Goal: Information Seeking & Learning: Find specific fact

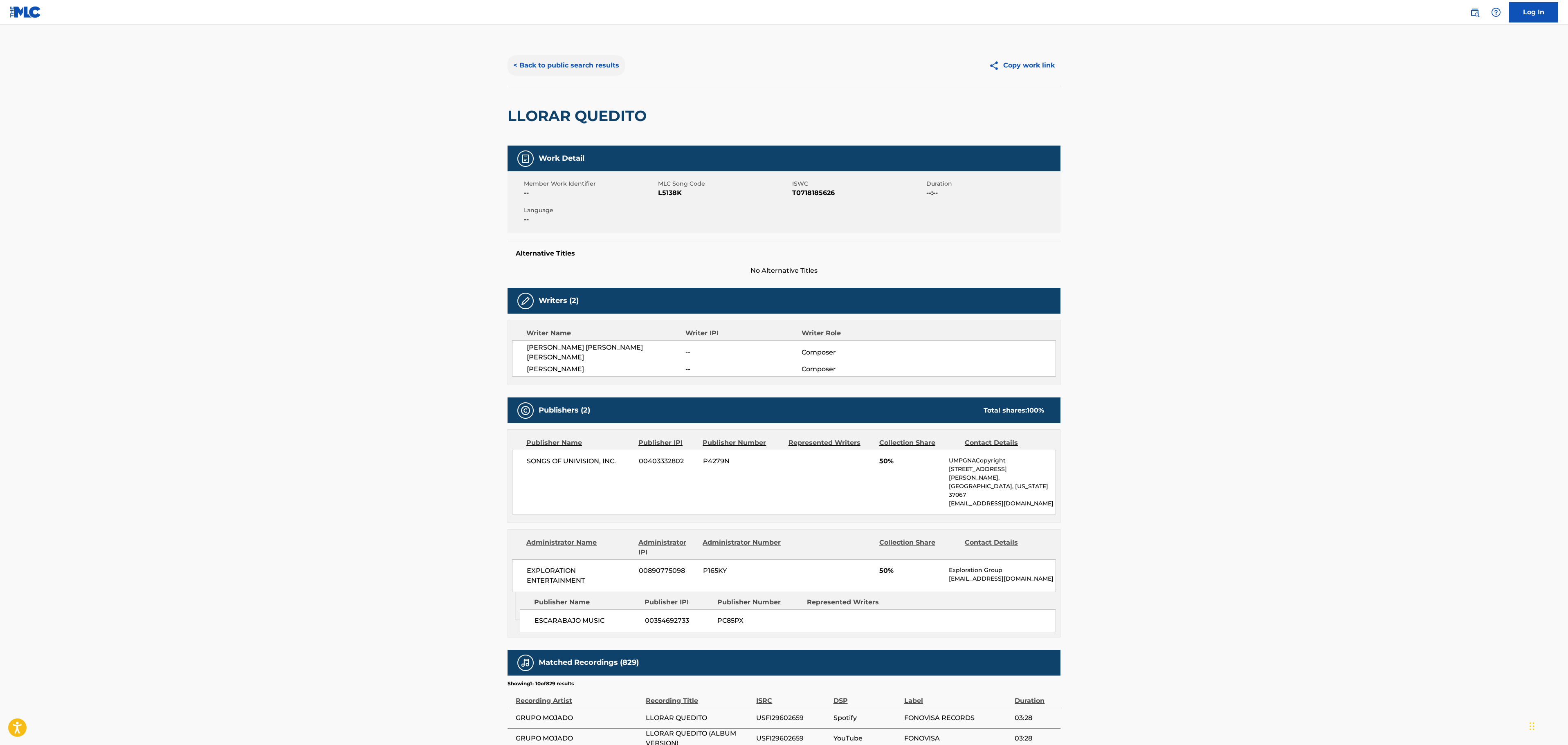
click at [588, 64] on button "< Back to public search results" at bounding box center [566, 65] width 118 height 21
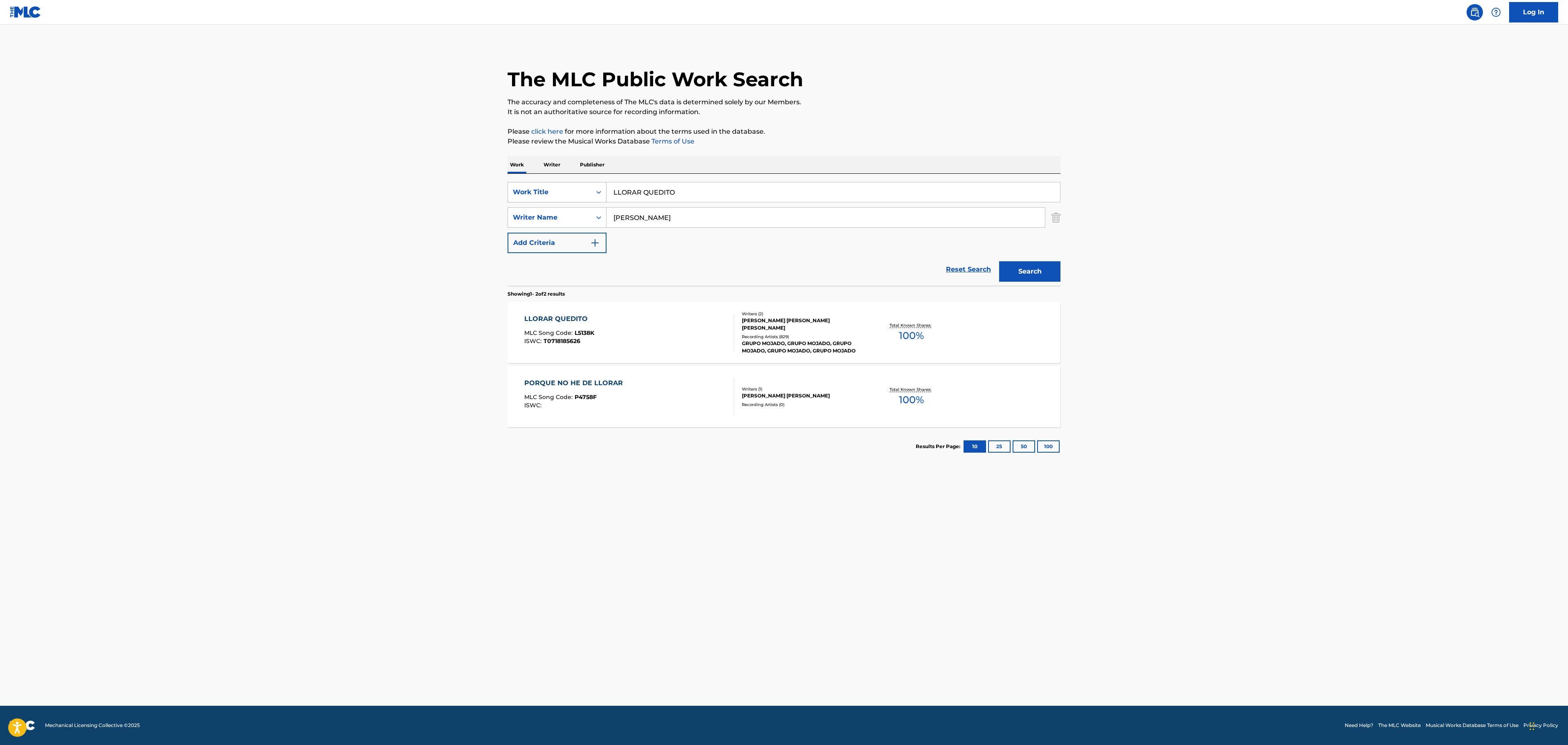
drag, startPoint x: 679, startPoint y: 192, endPoint x: 518, endPoint y: 191, distance: 161.0
click at [524, 192] on div "SearchWithCriteria25a6c157-c0d1-4803-9719-a97dd0e1ee70 Work Title LLORAR QUEDITO" at bounding box center [784, 192] width 553 height 21
click at [717, 195] on input "LLORAR QUEDITO" at bounding box center [833, 192] width 453 height 20
paste input "Escarabajo"
type input "Escarabajo"
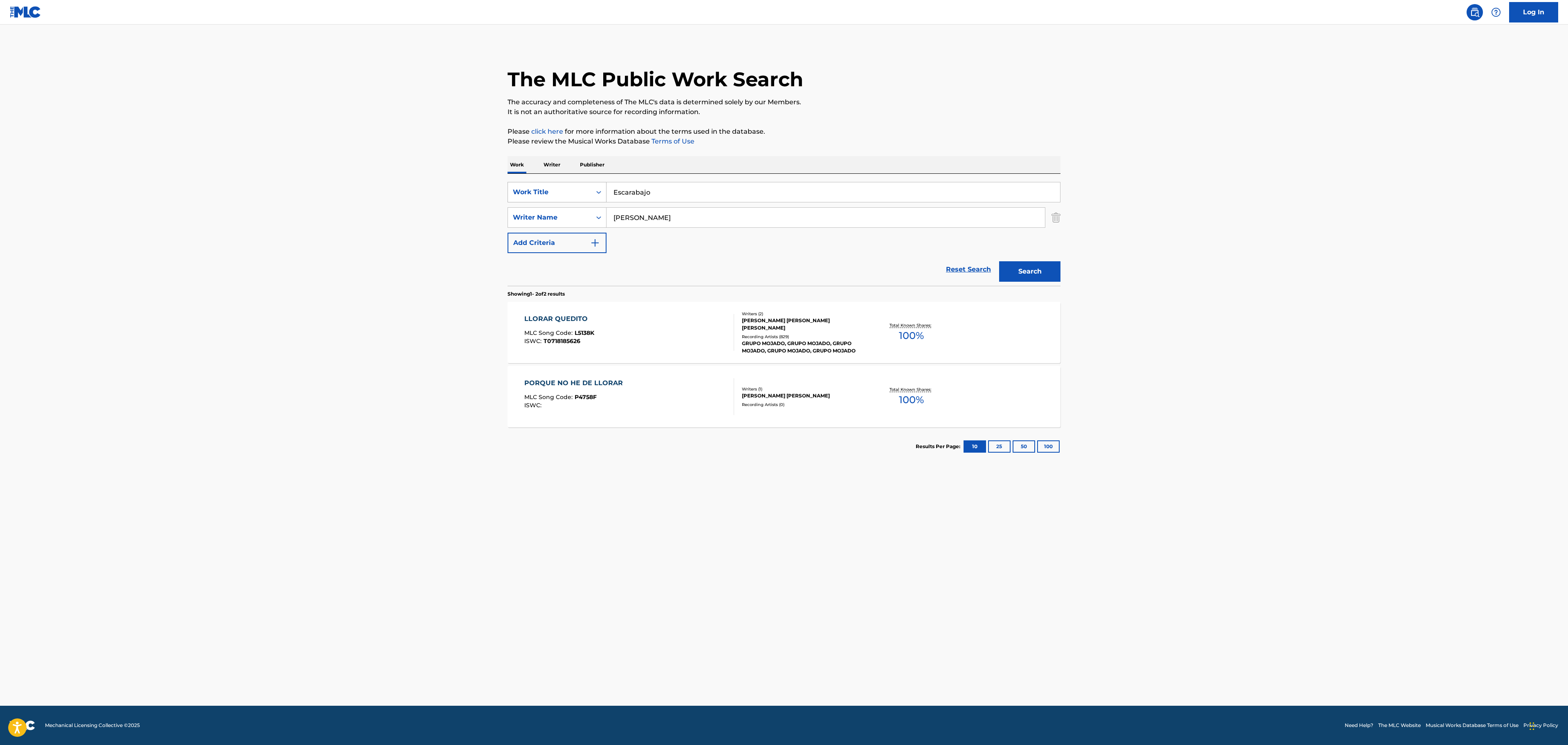
drag, startPoint x: 714, startPoint y: 197, endPoint x: 519, endPoint y: 195, distance: 195.0
click at [519, 195] on div "SearchWithCriteria25a6c157-c0d1-4803-9719-a97dd0e1ee70 Work Title Escarabajo" at bounding box center [784, 192] width 553 height 21
click at [636, 545] on main "The MLC Public Work Search The accuracy and completeness of The MLC's data is d…" at bounding box center [784, 365] width 1568 height 681
click at [1053, 137] on p "Please review the Musical Works Database Terms of Use" at bounding box center [784, 142] width 553 height 10
click at [659, 193] on input "Search Form" at bounding box center [833, 192] width 453 height 20
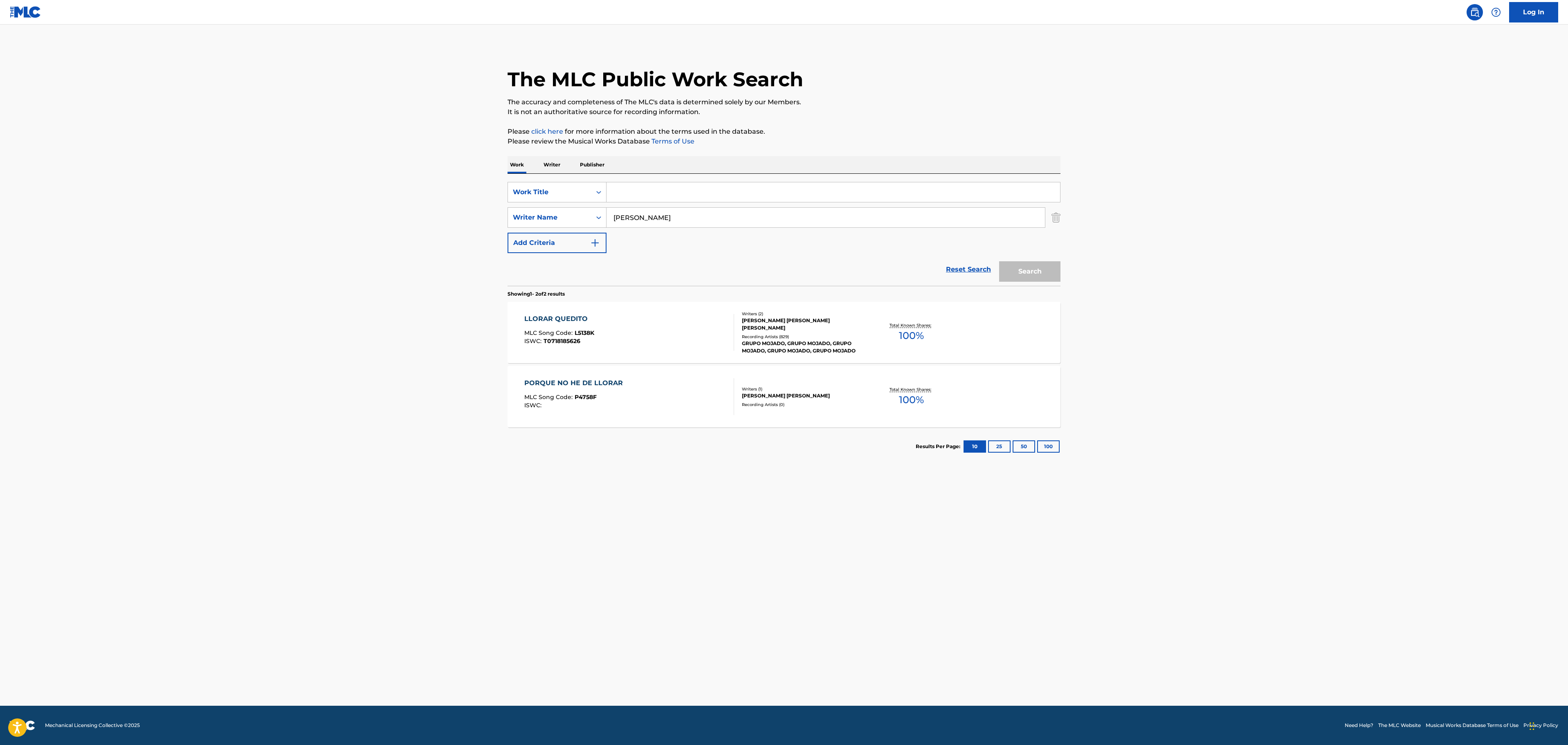
paste input "CALDO DE POLLO"
type input "CALDO DE POLLO"
click at [1043, 275] on button "Search" at bounding box center [1030, 271] width 62 height 21
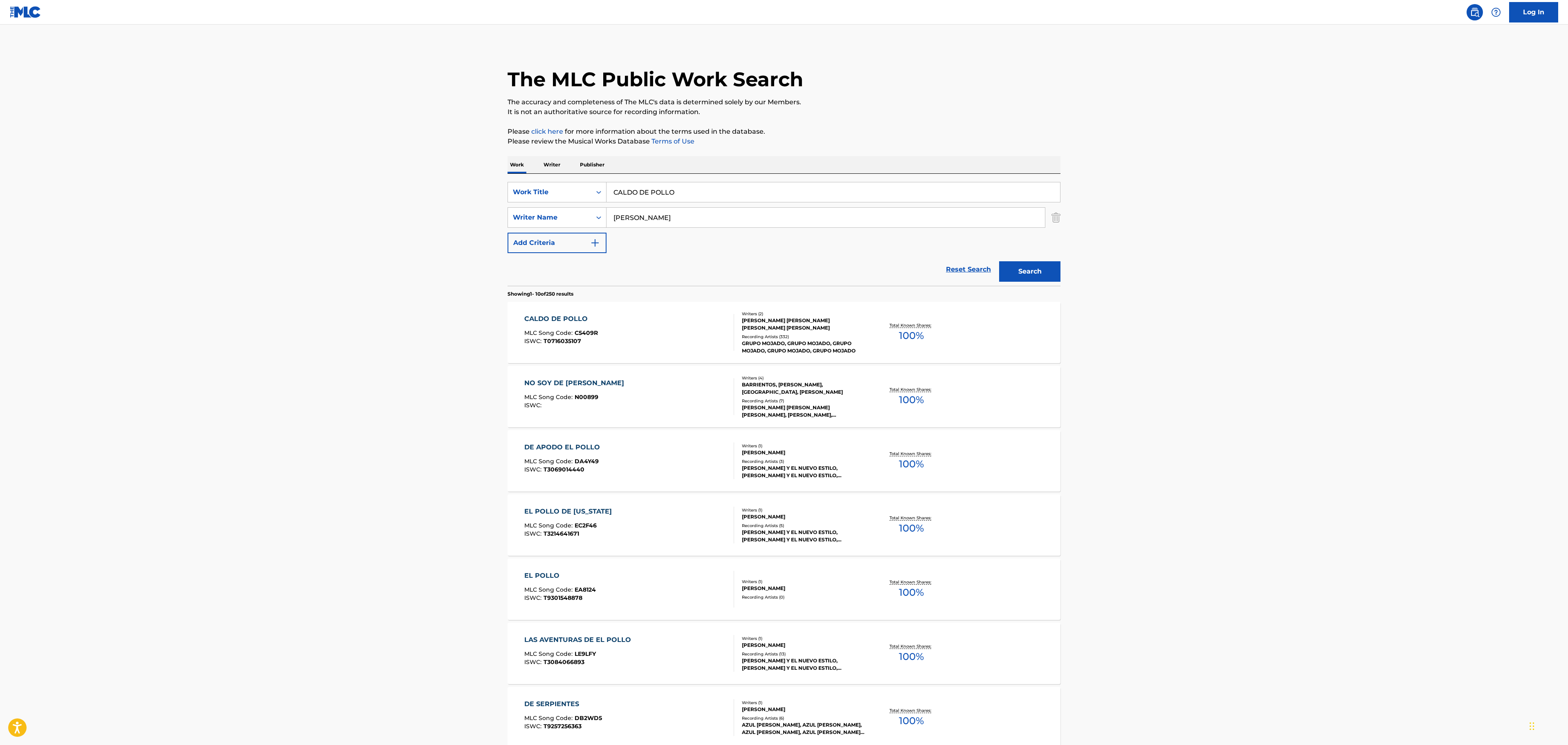
click at [651, 338] on div "CALDO DE POLLO MLC Song Code : C5409R ISWC : T0716035107" at bounding box center [629, 332] width 210 height 37
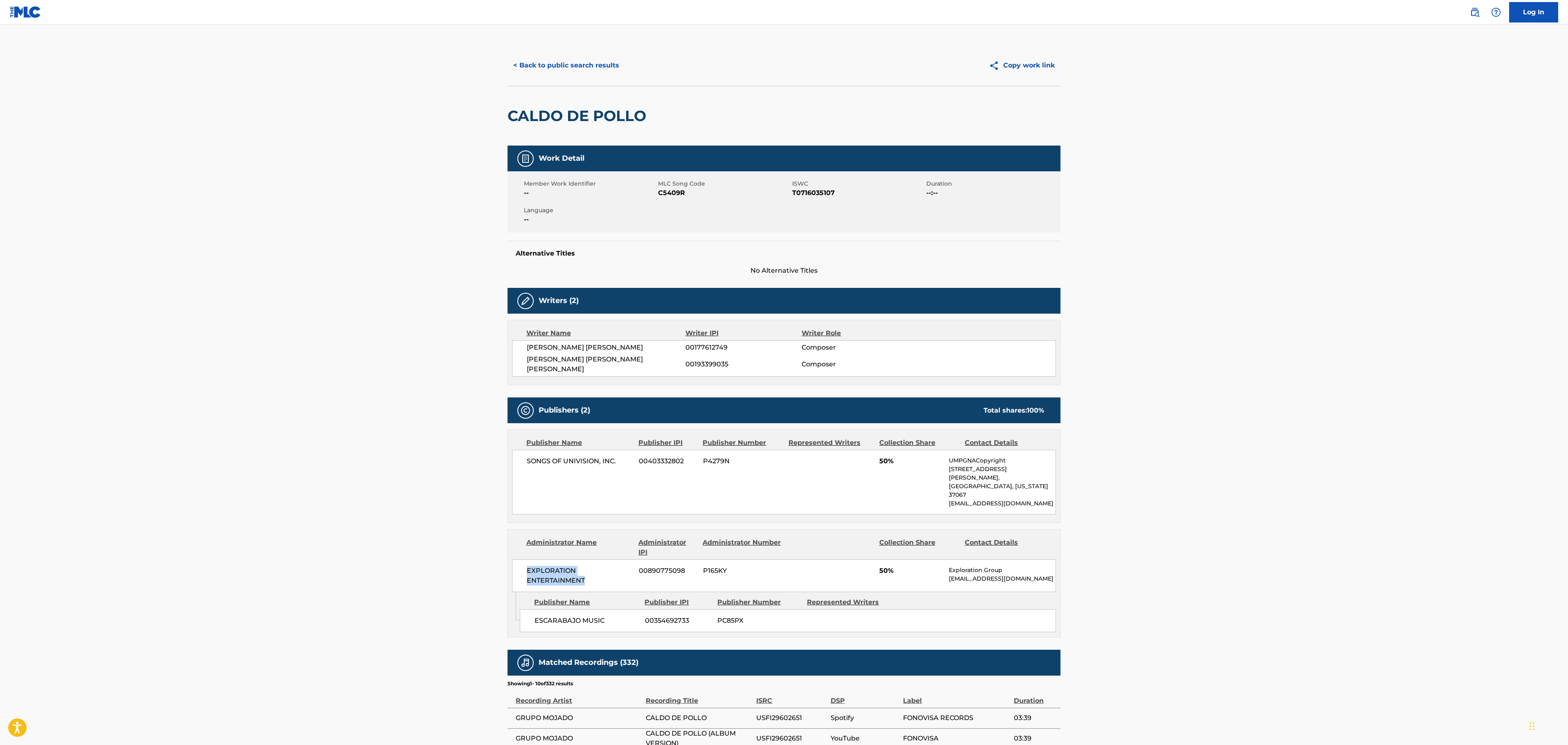
drag, startPoint x: 589, startPoint y: 560, endPoint x: 521, endPoint y: 549, distance: 68.9
click at [521, 559] on div "EXPLORATION ENTERTAINMENT 00890775098 P165KY 50% Exploration Group [EMAIL_ADDRE…" at bounding box center [784, 576] width 544 height 33
copy span "EXPLORATION ENTERTAINMENT"
click at [619, 609] on div "ESCARABAJO MUSIC 00354692733 PC85PX" at bounding box center [788, 620] width 536 height 23
click at [1256, 404] on main "< Back to public search results Copy work link CALDO DE POLLO Work Detail Membe…" at bounding box center [784, 499] width 1568 height 949
